Goal: Check status: Check status

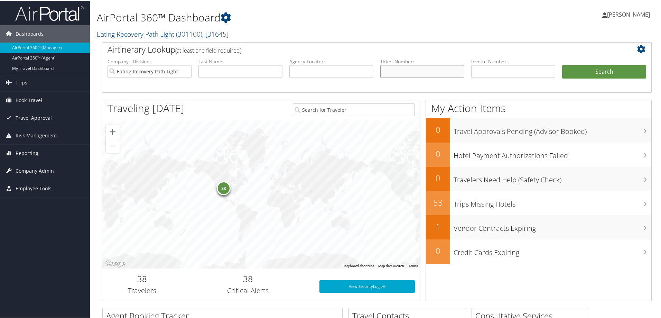
click at [387, 72] on input "text" at bounding box center [423, 70] width 84 height 13
paste input "0068999909408"
type input "0068999909408"
click at [184, 71] on input "Eating Recovery Path Light" at bounding box center [150, 70] width 84 height 13
click at [586, 69] on button "Search" at bounding box center [604, 71] width 84 height 14
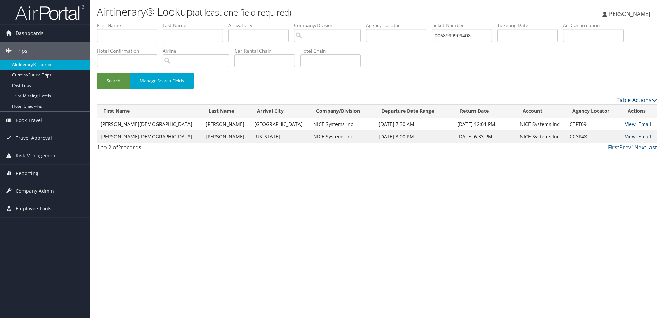
click at [625, 136] on link "View" at bounding box center [630, 136] width 11 height 7
click at [625, 123] on link "View" at bounding box center [630, 124] width 11 height 7
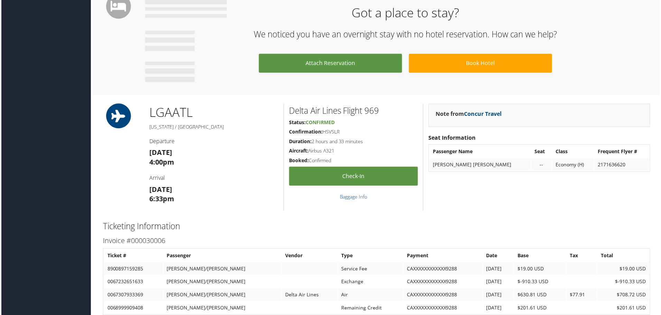
scroll to position [708, 0]
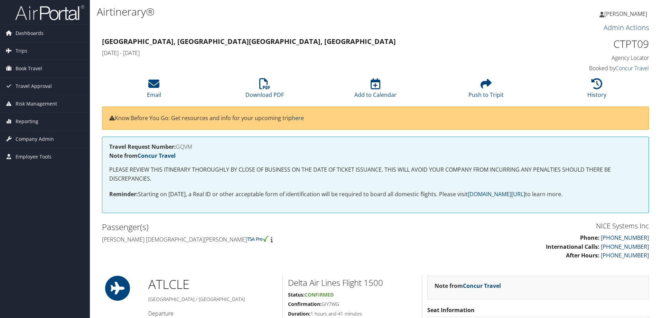
scroll to position [585, 0]
